Goal: Task Accomplishment & Management: Manage account settings

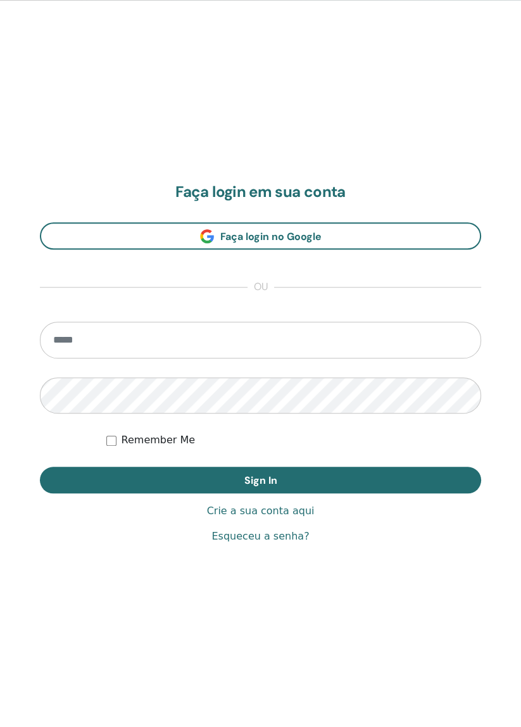
scroll to position [727, 0]
click at [110, 345] on input "email" at bounding box center [260, 340] width 441 height 37
click at [250, 342] on input "email" at bounding box center [260, 340] width 441 height 37
type input "**********"
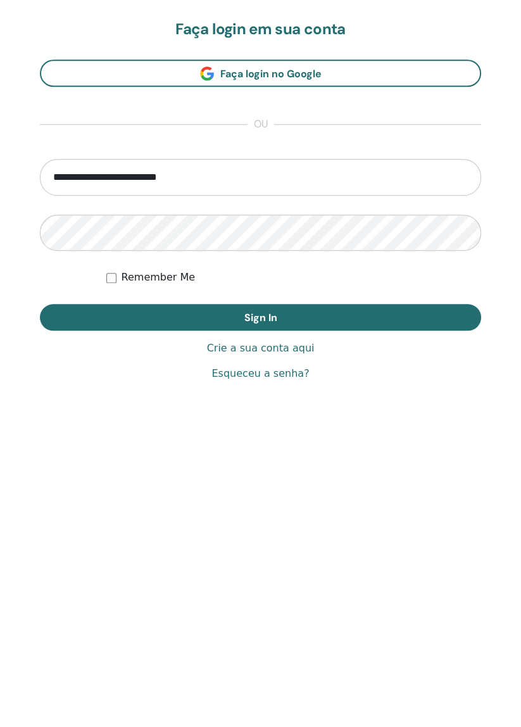
click at [270, 538] on link "Esqueceu a senha?" at bounding box center [261, 536] width 98 height 15
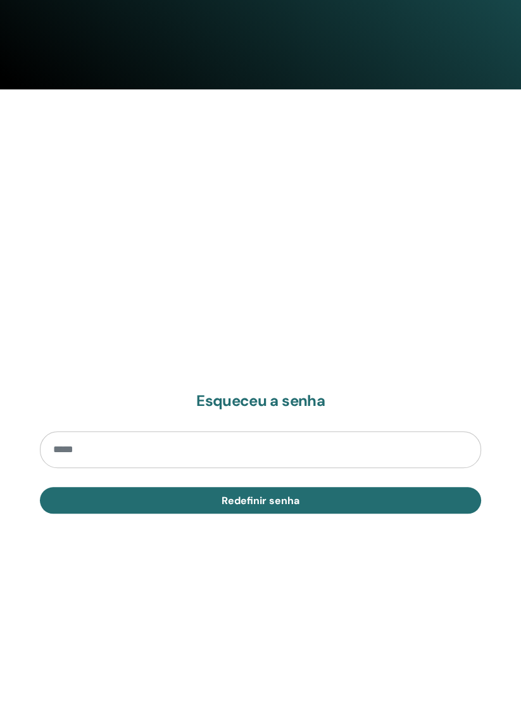
scroll to position [725, 0]
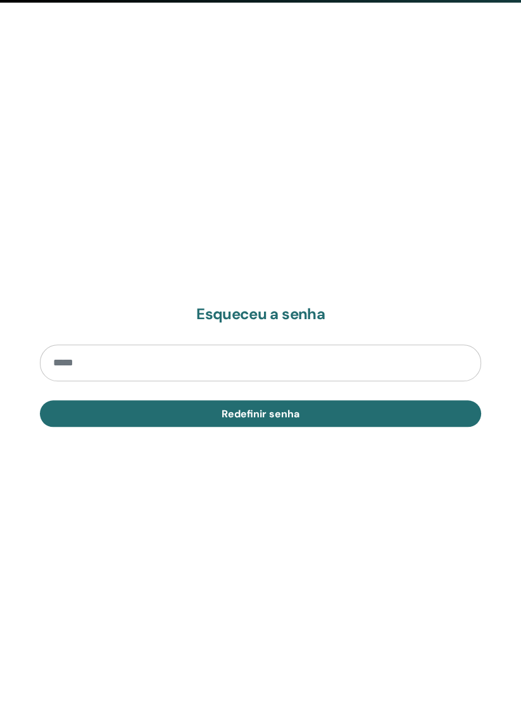
click at [120, 357] on input "email" at bounding box center [260, 363] width 441 height 37
click at [160, 359] on input "email" at bounding box center [260, 363] width 441 height 37
click at [224, 367] on input "email" at bounding box center [260, 363] width 441 height 37
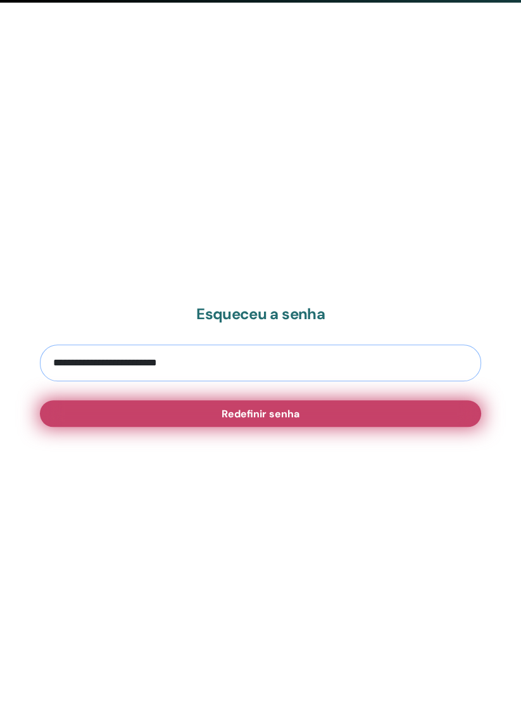
type input "**********"
click at [279, 417] on span "Redefinir senha" at bounding box center [261, 413] width 78 height 13
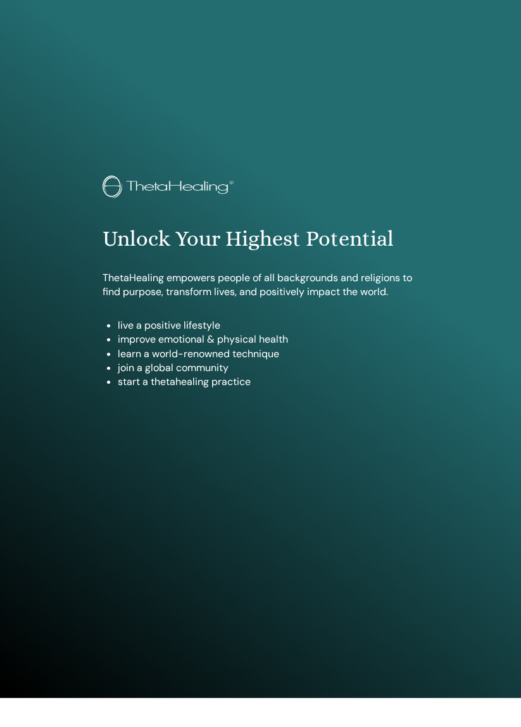
scroll to position [29, 0]
click at [279, 400] on div "Unlock Your Highest Potential ThetaHealing empowers people of all backgrounds a…" at bounding box center [260, 292] width 335 height 233
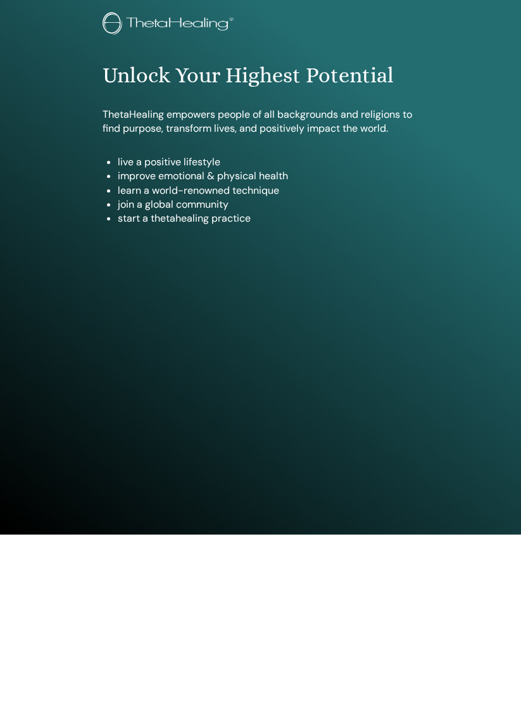
scroll to position [0, 0]
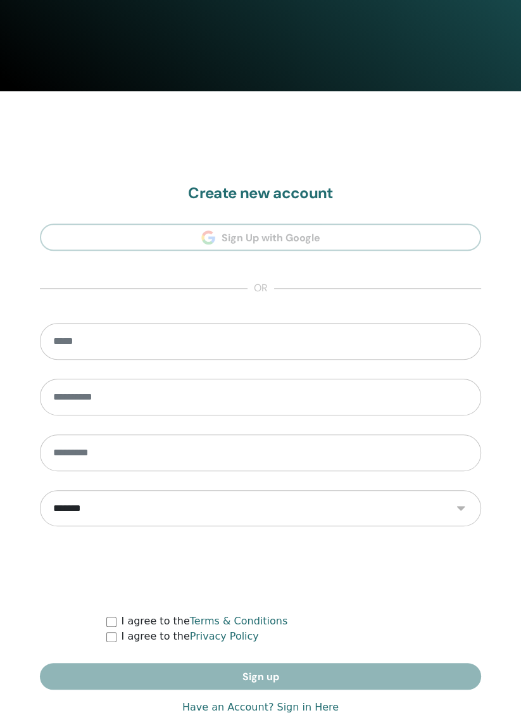
scroll to position [639, 0]
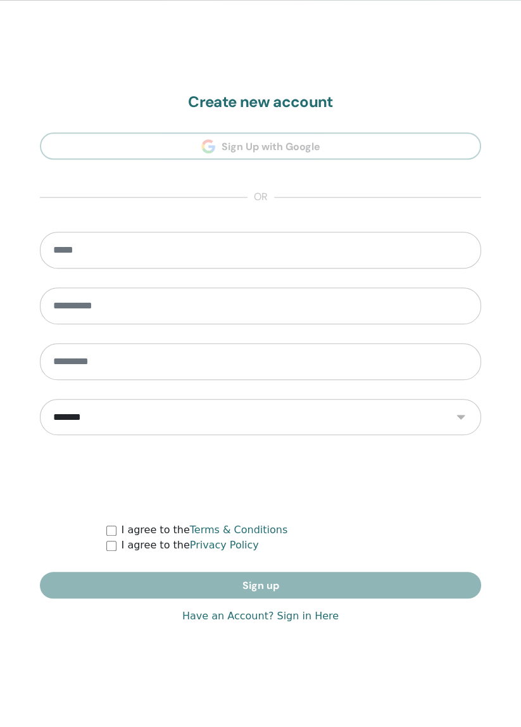
click at [210, 614] on link "Have an Account? Sign in Here" at bounding box center [260, 616] width 156 height 15
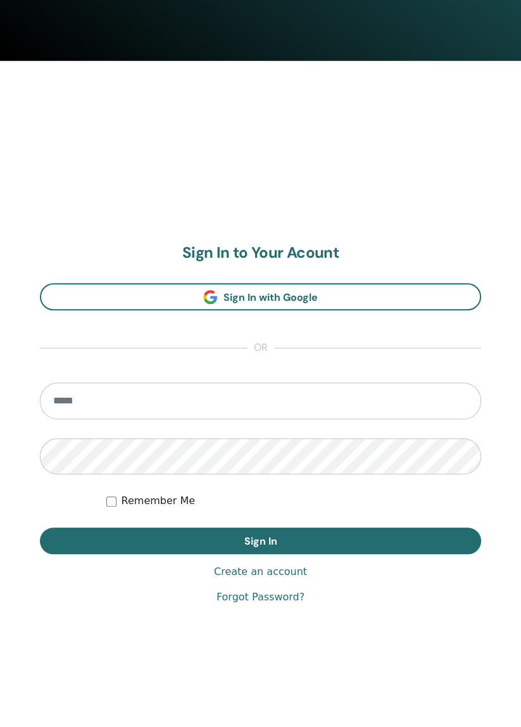
scroll to position [681, 0]
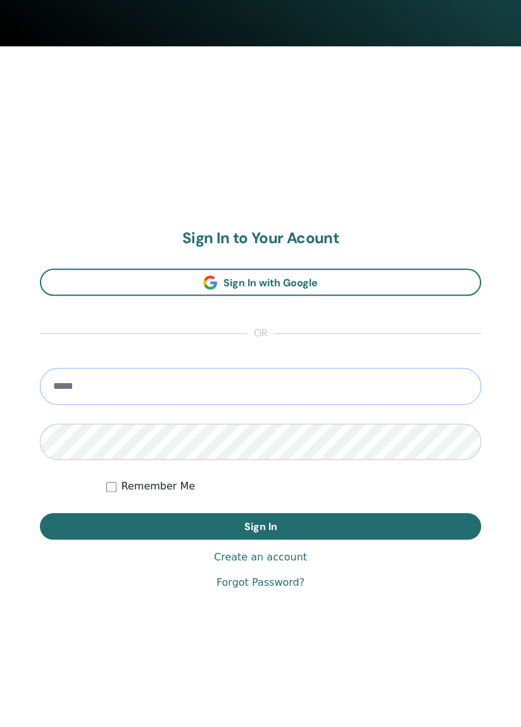
click at [61, 384] on input "email" at bounding box center [260, 386] width 441 height 37
click at [244, 385] on input "email" at bounding box center [260, 386] width 441 height 37
type input "**********"
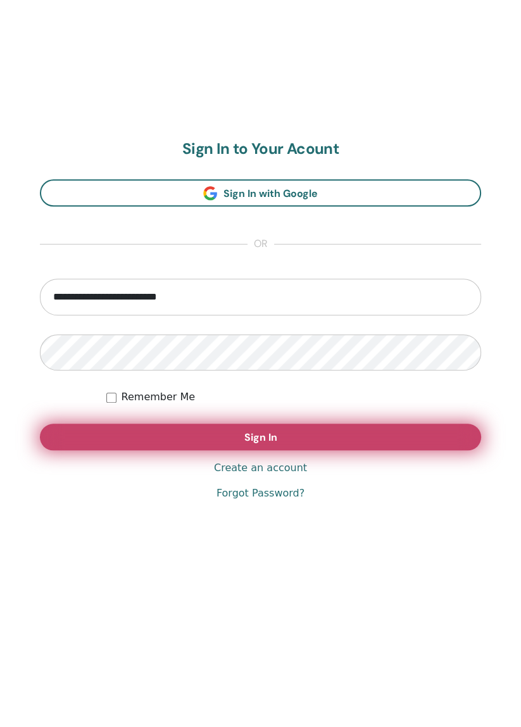
click at [348, 528] on button "Sign In" at bounding box center [260, 526] width 441 height 27
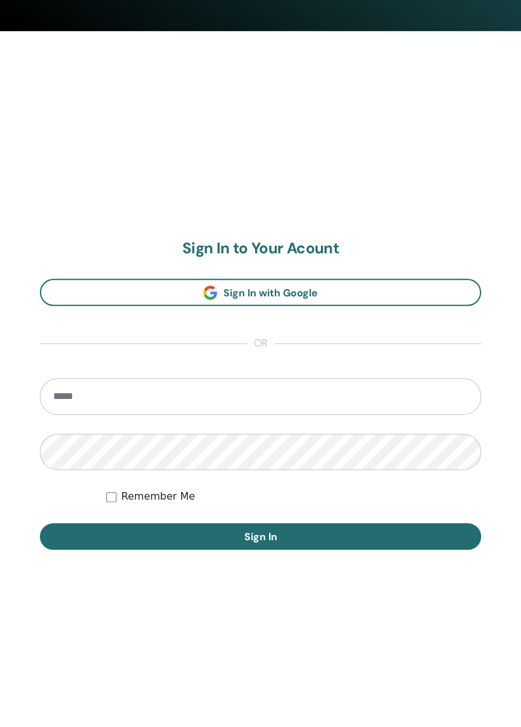
scroll to position [727, 0]
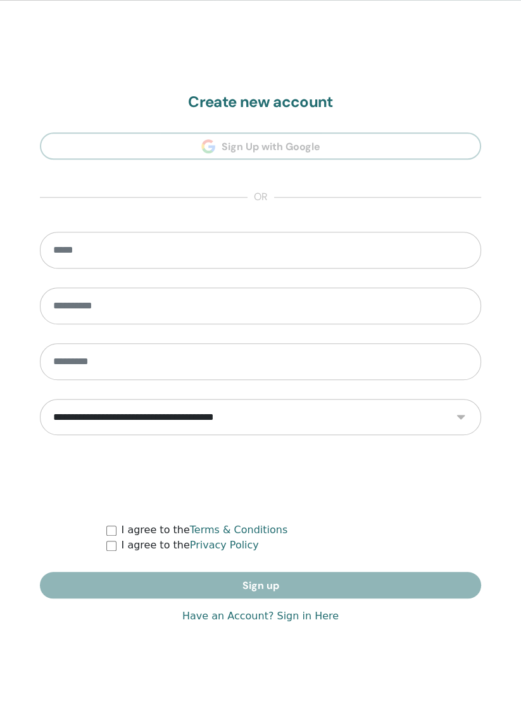
click at [277, 617] on link "Have an Account? Sign in Here" at bounding box center [260, 616] width 156 height 15
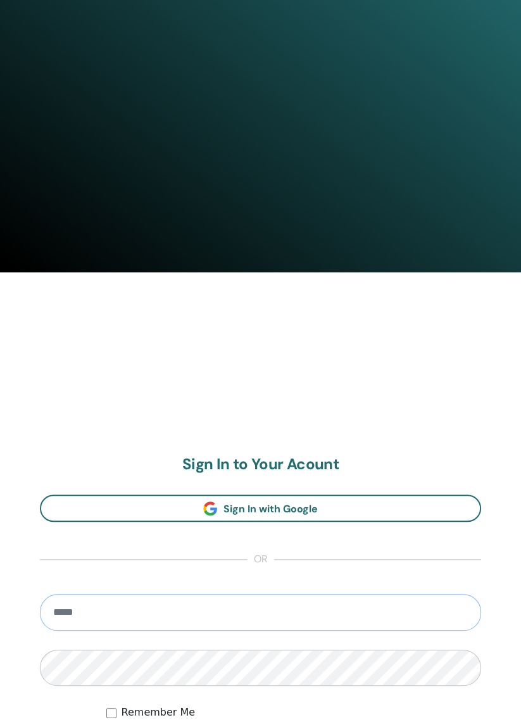
click at [231, 619] on input "email" at bounding box center [260, 612] width 441 height 37
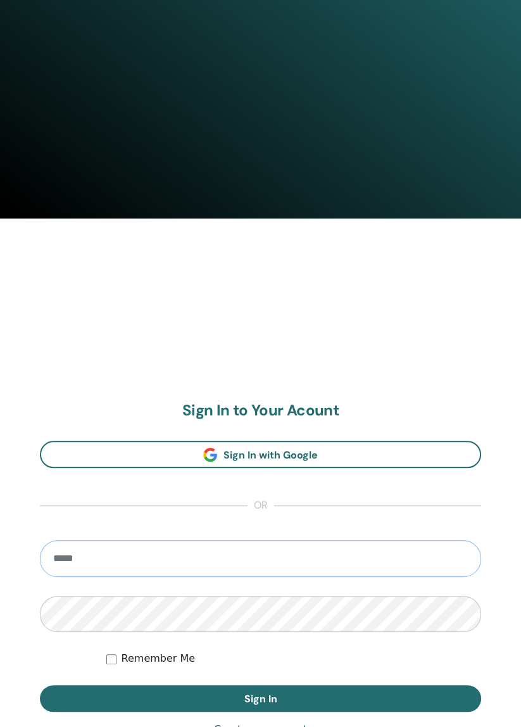
scroll to position [516, 0]
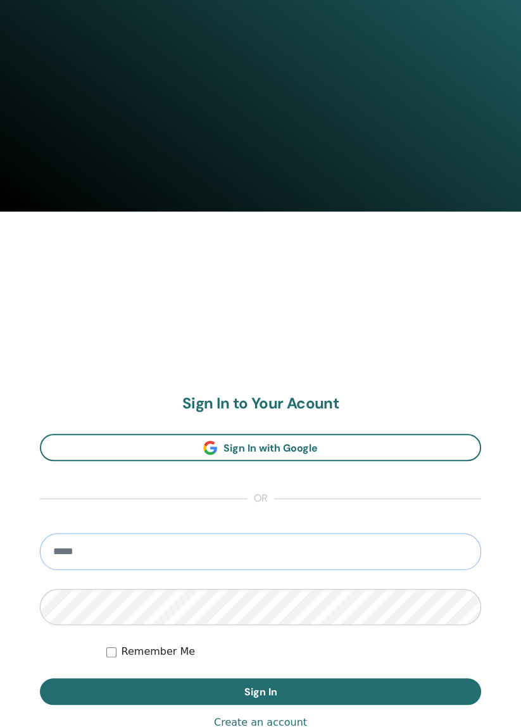
type input "**********"
click at [40, 678] on button "Sign In" at bounding box center [260, 691] width 441 height 27
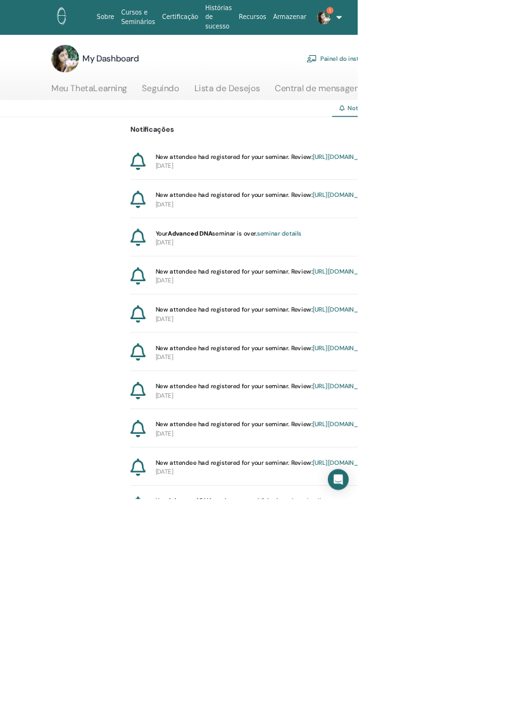
click at [456, 234] on link "[URL][DOMAIN_NAME]" at bounding box center [503, 228] width 94 height 11
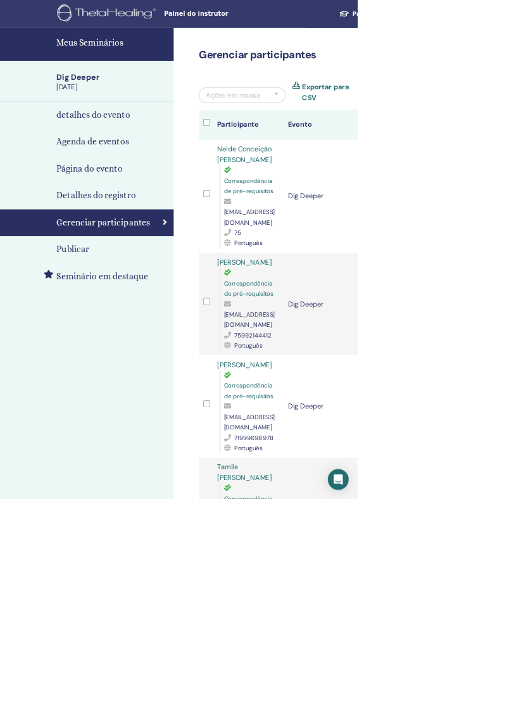
click at [162, 63] on h4 "Meus Seminários" at bounding box center [163, 62] width 163 height 19
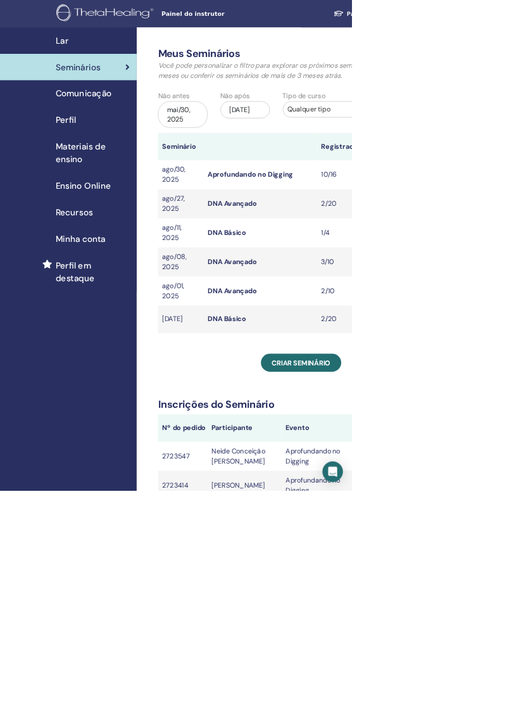
click at [118, 234] on span "Materiais de ensino" at bounding box center [137, 227] width 110 height 38
